Goal: Task Accomplishment & Management: Manage account settings

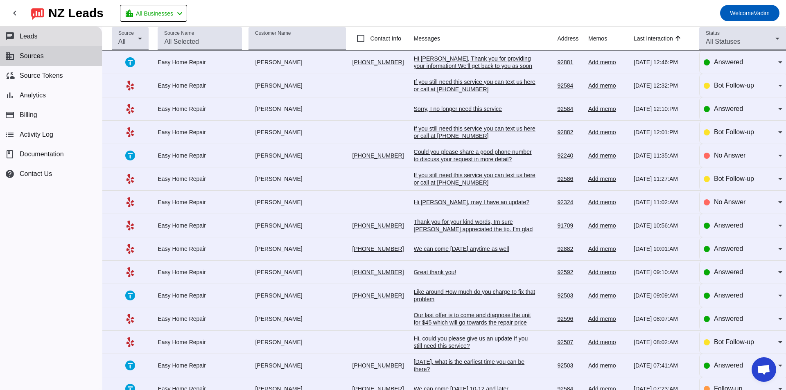
click at [52, 56] on button "business Sources" at bounding box center [51, 56] width 102 height 20
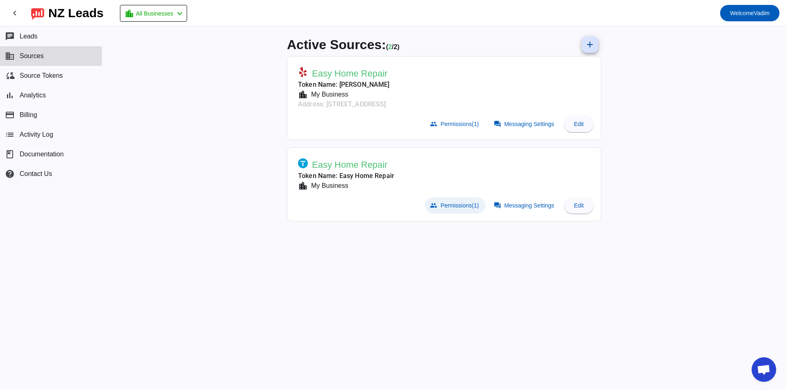
click at [462, 204] on span "Permissions (1)" at bounding box center [459, 205] width 38 height 7
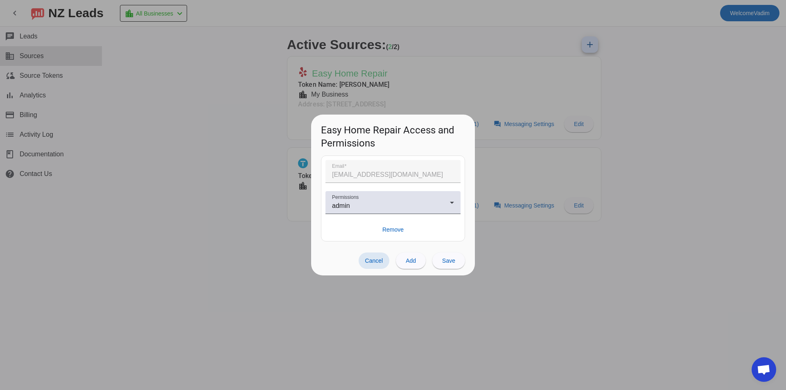
click at [376, 261] on span "Cancel" at bounding box center [374, 260] width 18 height 7
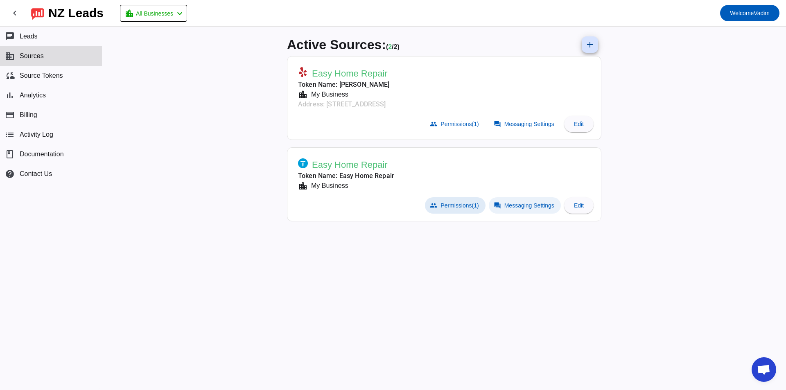
click at [507, 204] on span "Messaging Settings" at bounding box center [529, 205] width 50 height 7
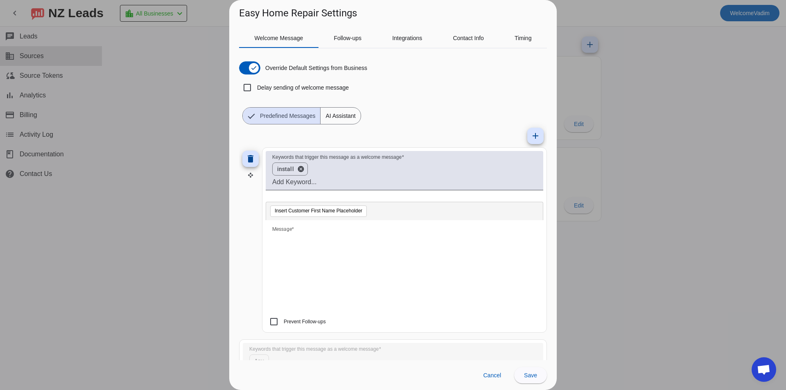
click at [650, 201] on div at bounding box center [393, 195] width 786 height 390
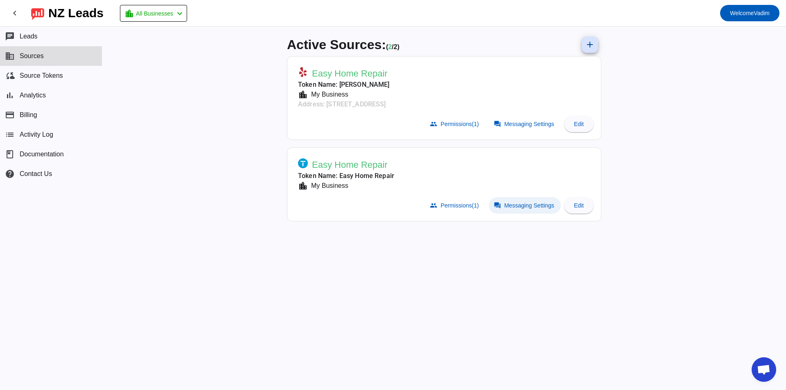
click at [510, 201] on span at bounding box center [525, 205] width 72 height 16
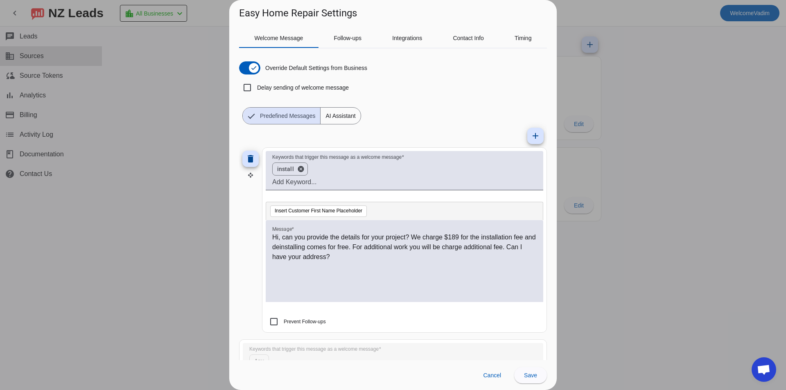
click at [615, 183] on div at bounding box center [393, 195] width 786 height 390
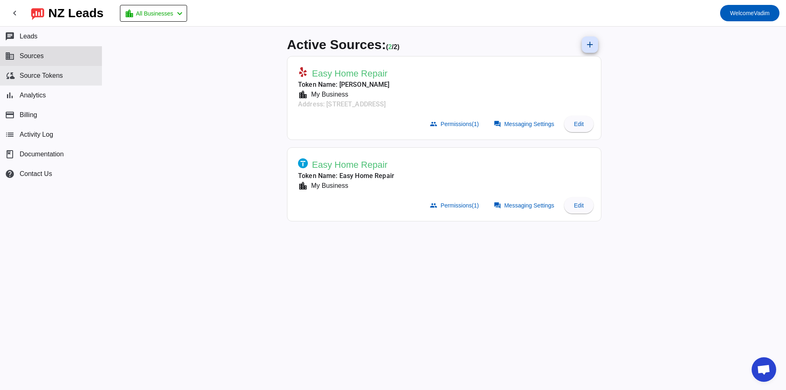
click at [35, 75] on span "Source Tokens" at bounding box center [41, 75] width 43 height 7
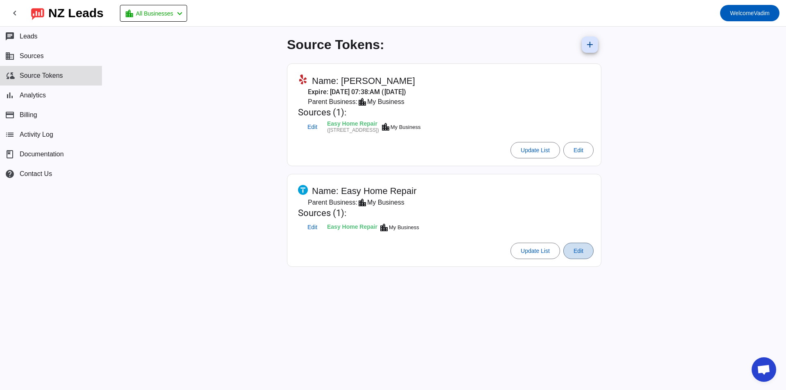
click at [571, 250] on span at bounding box center [578, 251] width 29 height 20
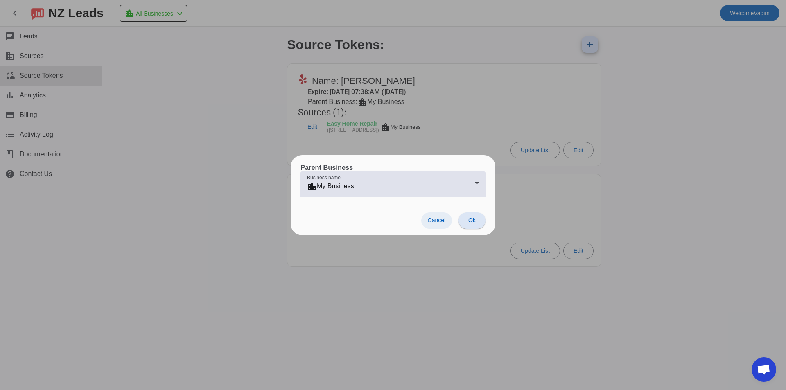
click at [439, 220] on span "Cancel" at bounding box center [437, 220] width 18 height 7
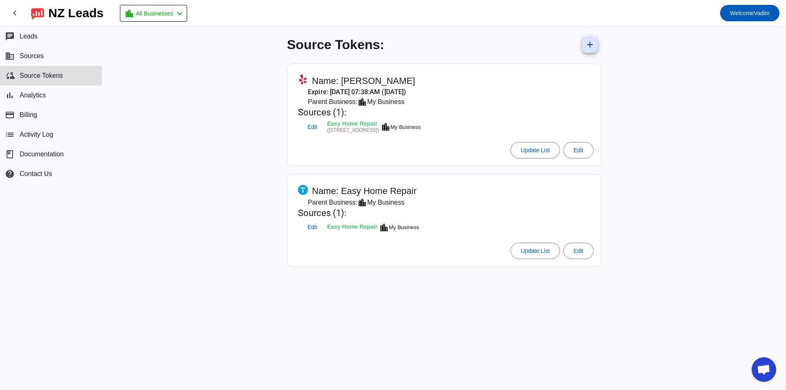
click at [325, 219] on table "Edit Easy Home Repair location_city My Business" at bounding box center [359, 227] width 122 height 17
click at [324, 212] on mat-card-title "Sources (1):" at bounding box center [359, 213] width 122 height 11
click at [314, 225] on span "Edit" at bounding box center [312, 227] width 10 height 5
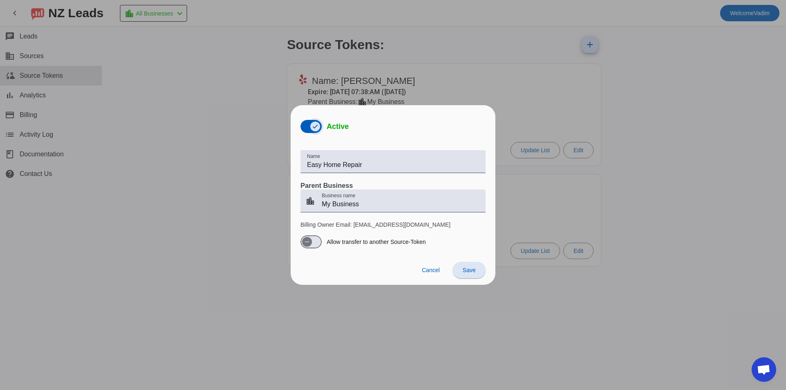
click at [316, 127] on icon "button" at bounding box center [315, 126] width 7 height 7
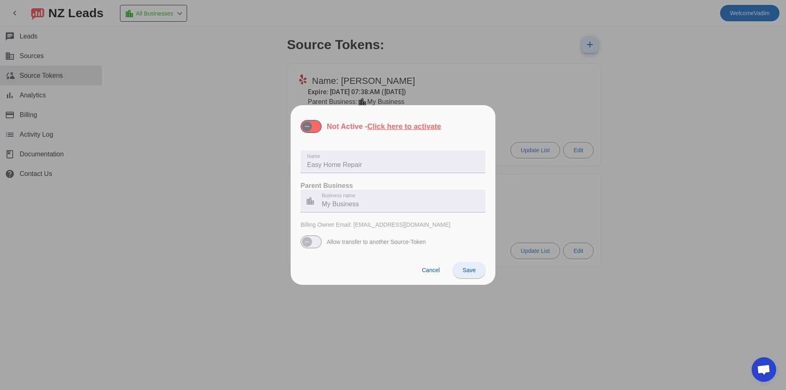
click at [470, 264] on span at bounding box center [469, 270] width 33 height 20
click at [439, 269] on span "Cancel" at bounding box center [431, 270] width 18 height 7
